Goal: Find specific page/section: Find specific page/section

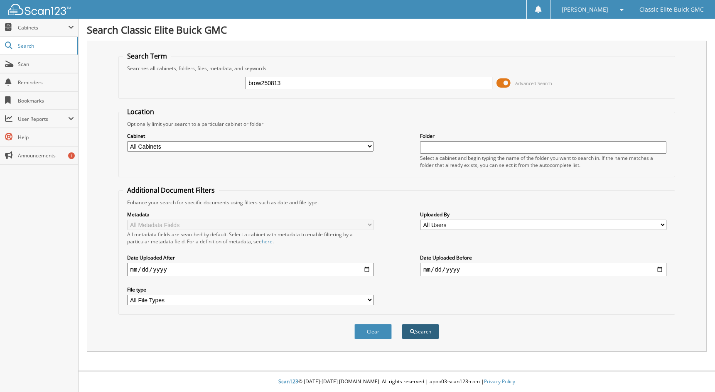
type input "brow250813"
click at [423, 331] on button "Search" at bounding box center [420, 331] width 37 height 15
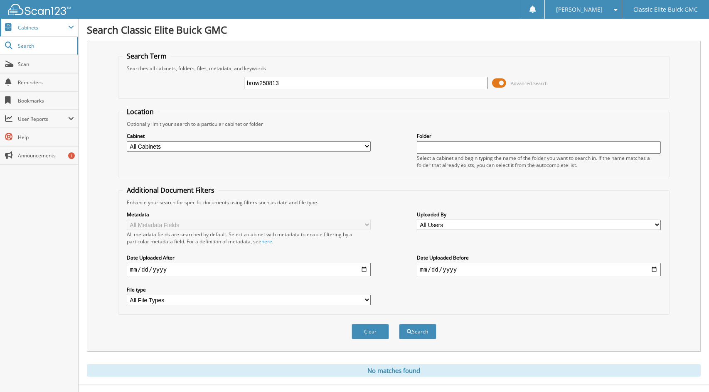
click at [32, 31] on span "Cabinets" at bounding box center [43, 27] width 50 height 7
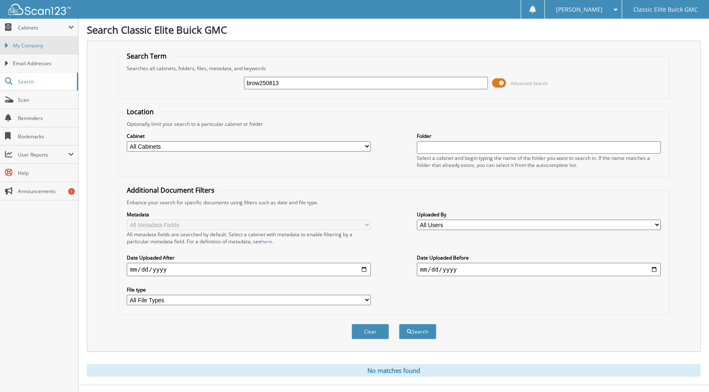
click at [33, 42] on span "My Company" at bounding box center [43, 45] width 61 height 7
